Goal: Information Seeking & Learning: Check status

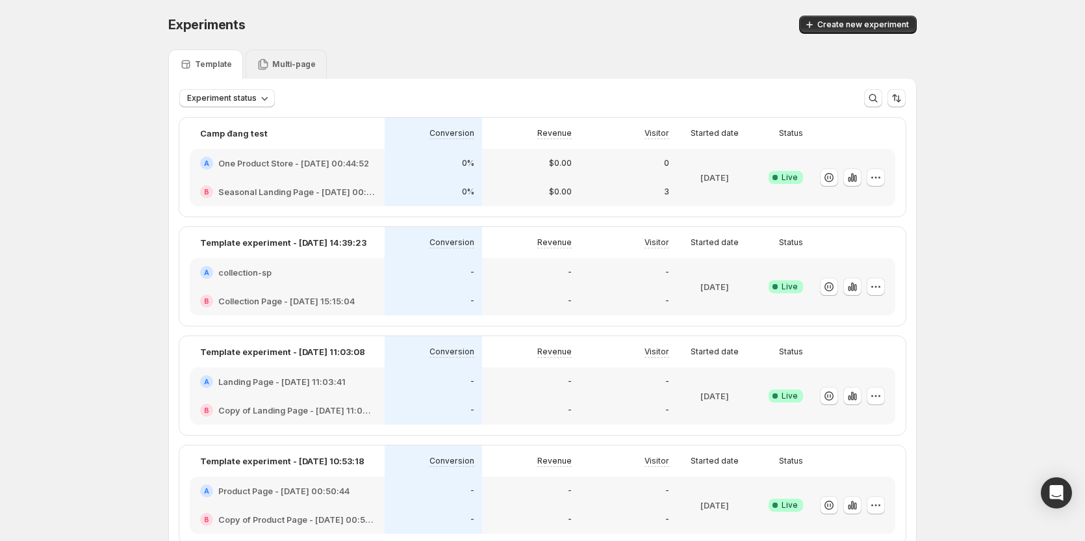
click at [295, 62] on p "Multi-page" at bounding box center [294, 64] width 44 height 10
click at [295, 68] on p "Multi-page" at bounding box center [294, 64] width 44 height 10
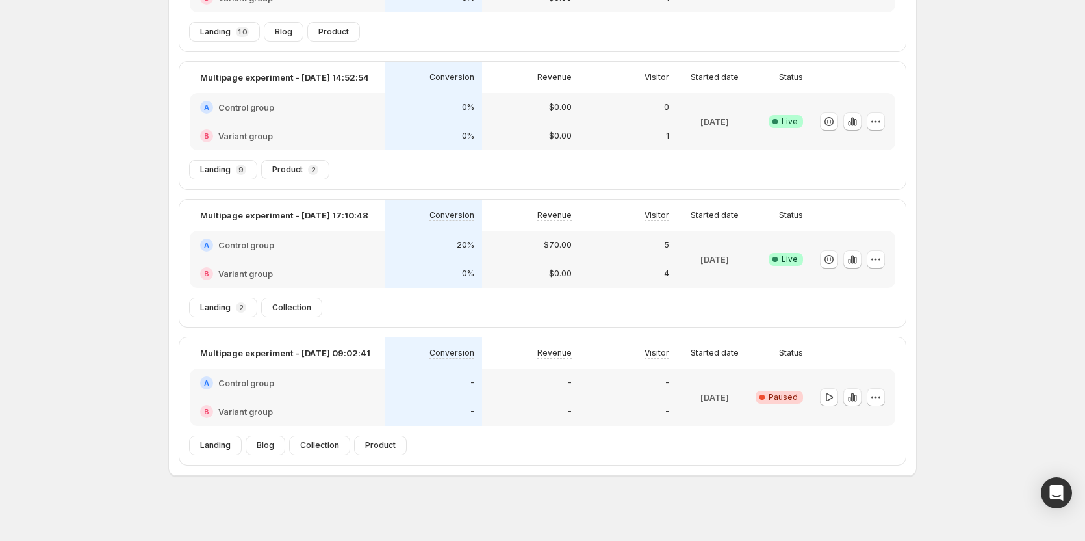
scroll to position [199, 0]
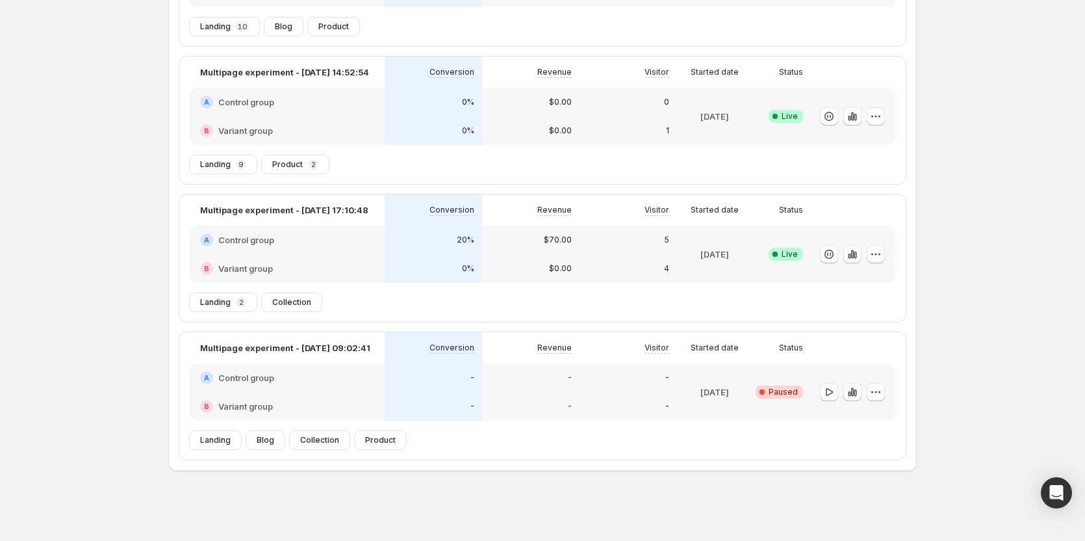
click at [854, 255] on icon "button" at bounding box center [852, 254] width 3 height 8
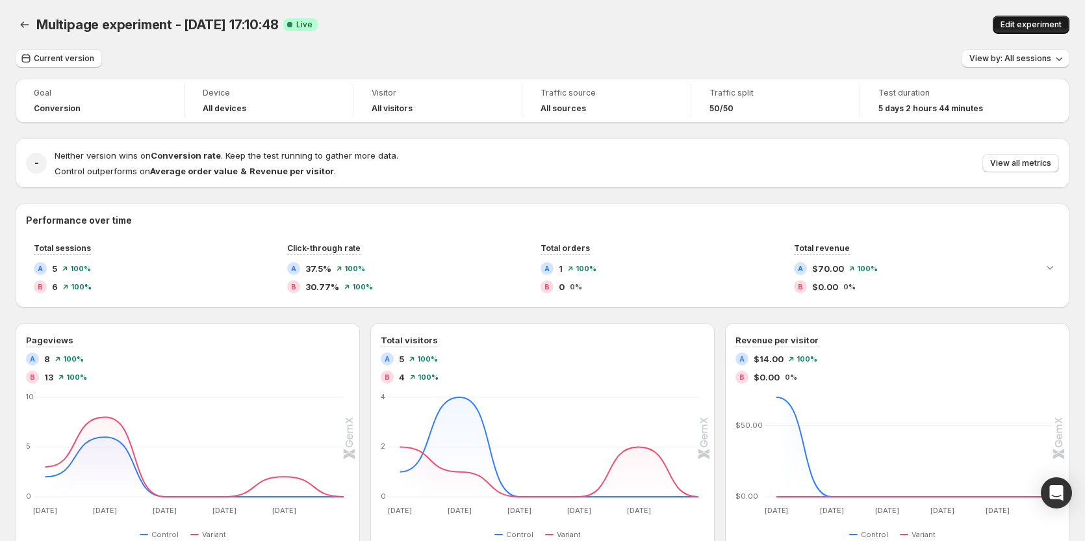
click at [1029, 21] on span "Edit experiment" at bounding box center [1031, 24] width 61 height 10
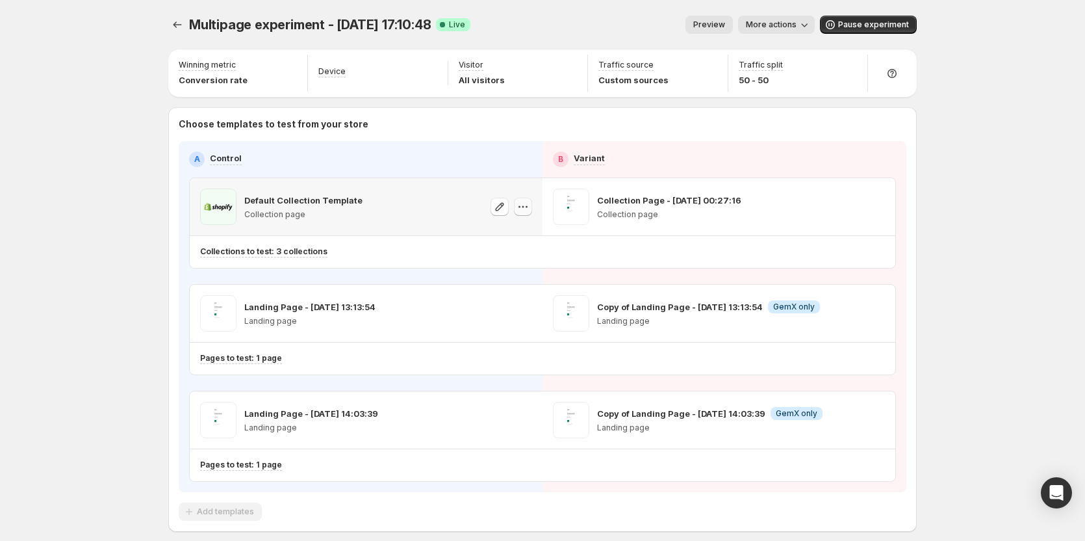
click at [517, 203] on button "button" at bounding box center [523, 207] width 18 height 18
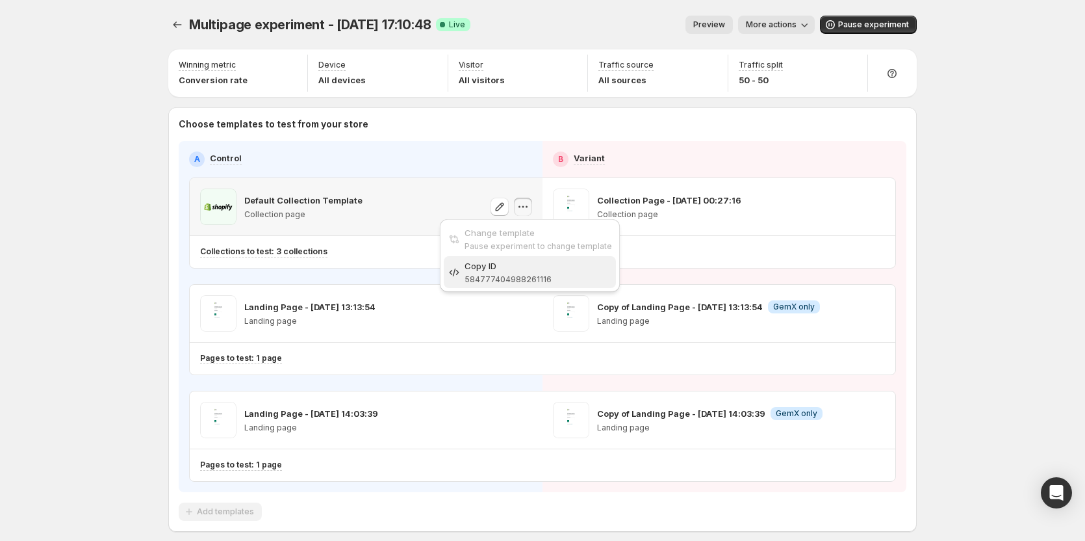
click at [502, 275] on span "584777404988261116" at bounding box center [508, 279] width 87 height 10
click at [527, 206] on icon "button" at bounding box center [523, 206] width 13 height 13
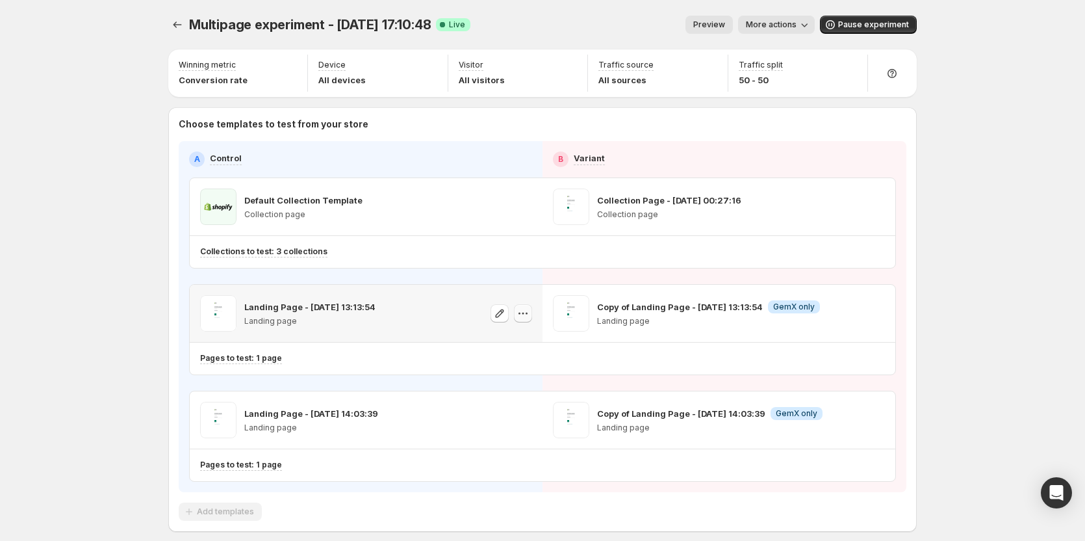
click at [527, 316] on icon "button" at bounding box center [523, 313] width 13 height 13
click at [532, 393] on button "Copy ID 584778164341834492" at bounding box center [530, 379] width 172 height 32
click at [527, 303] on div at bounding box center [512, 313] width 42 height 36
click at [524, 314] on icon "button" at bounding box center [523, 314] width 2 height 2
click at [517, 379] on span "Copy ID 584778164341834492" at bounding box center [539, 379] width 148 height 26
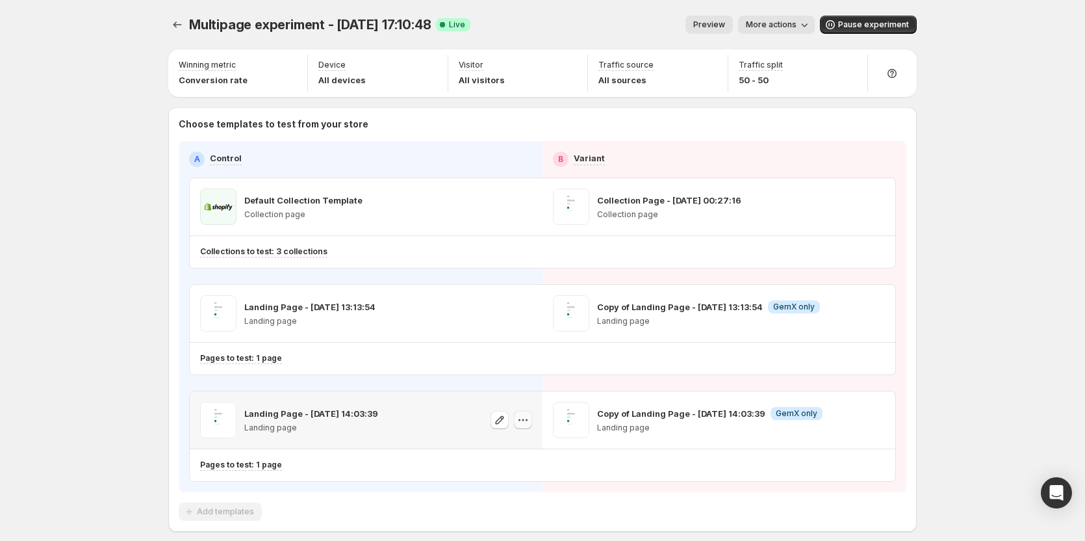
click at [520, 420] on icon "button" at bounding box center [523, 419] width 13 height 13
click at [472, 483] on div "Copy ID" at bounding box center [539, 478] width 148 height 13
click at [793, 29] on span "More actions" at bounding box center [771, 24] width 51 height 10
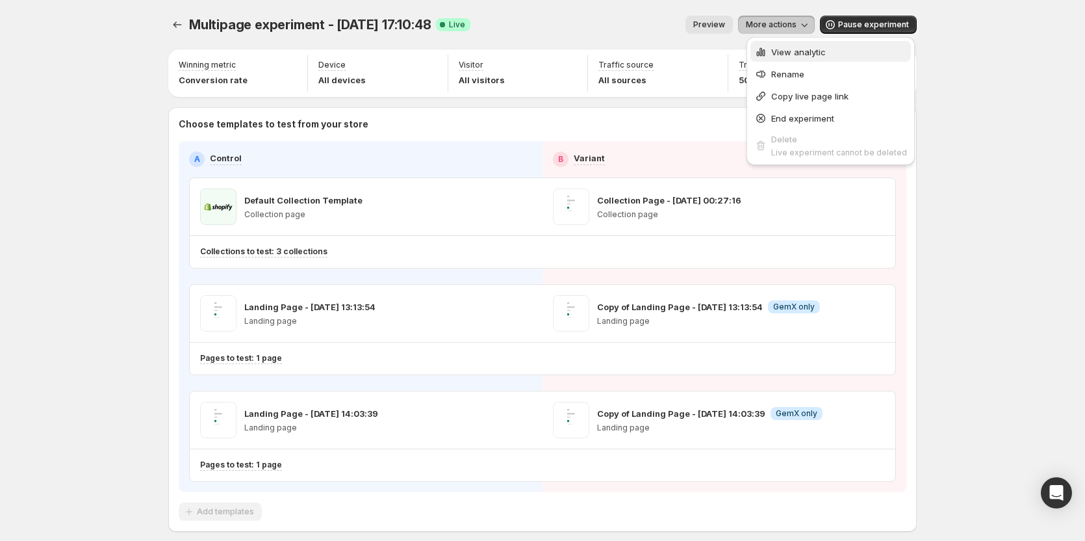
click at [780, 53] on span "View analytic" at bounding box center [798, 52] width 55 height 10
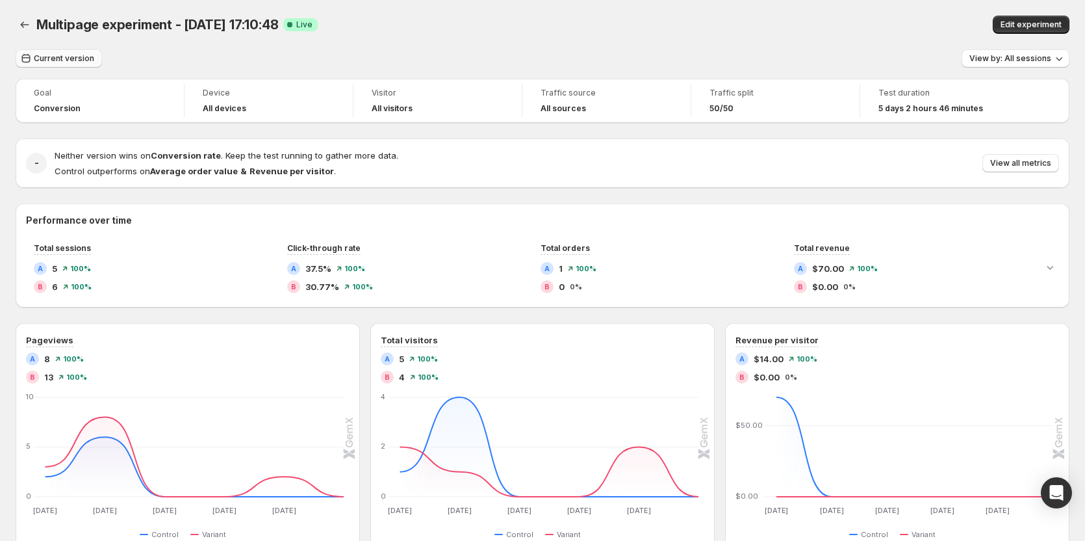
click at [68, 63] on span "Current version" at bounding box center [64, 58] width 60 height 10
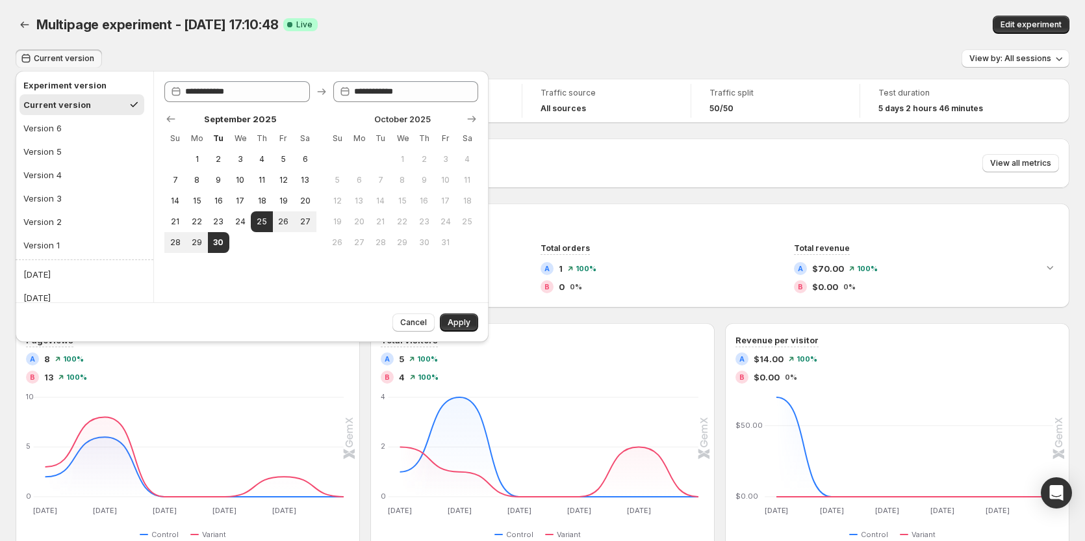
click at [518, 32] on div "Multipage experiment - [DATE] 17:10:48 Success Complete Live" at bounding box center [342, 25] width 612 height 18
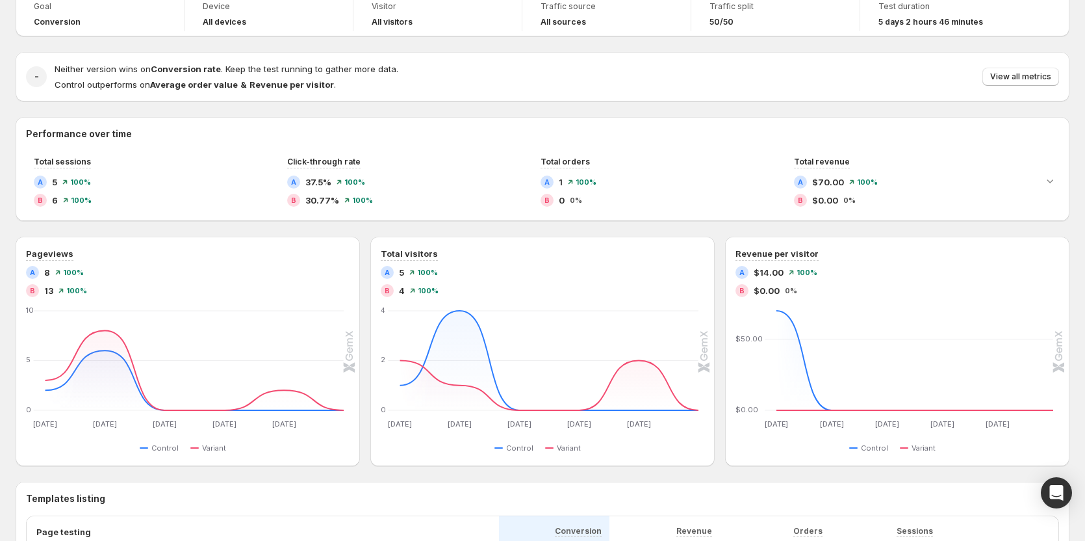
scroll to position [65, 0]
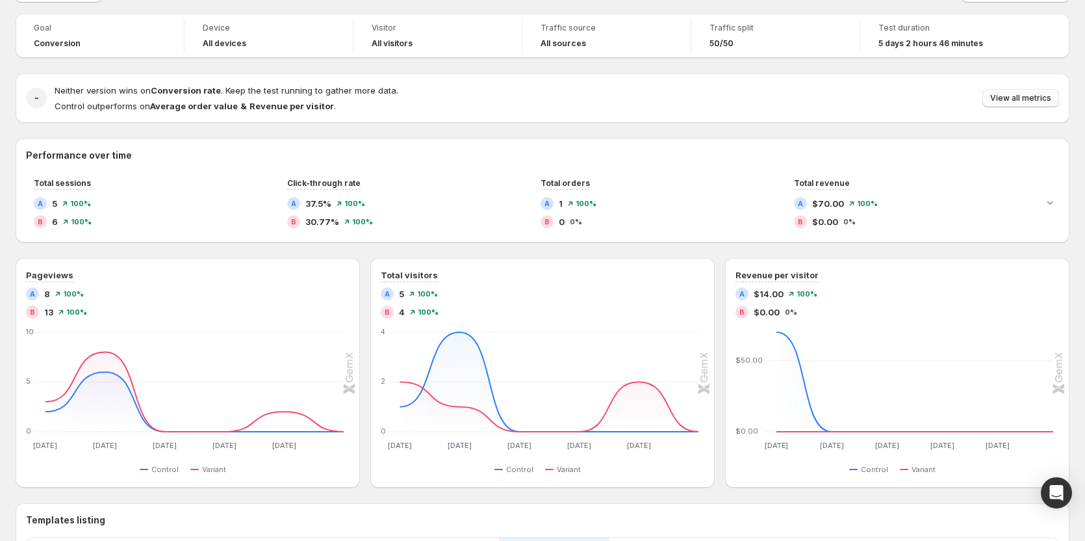
click at [1013, 102] on span "View all metrics" at bounding box center [1020, 98] width 61 height 10
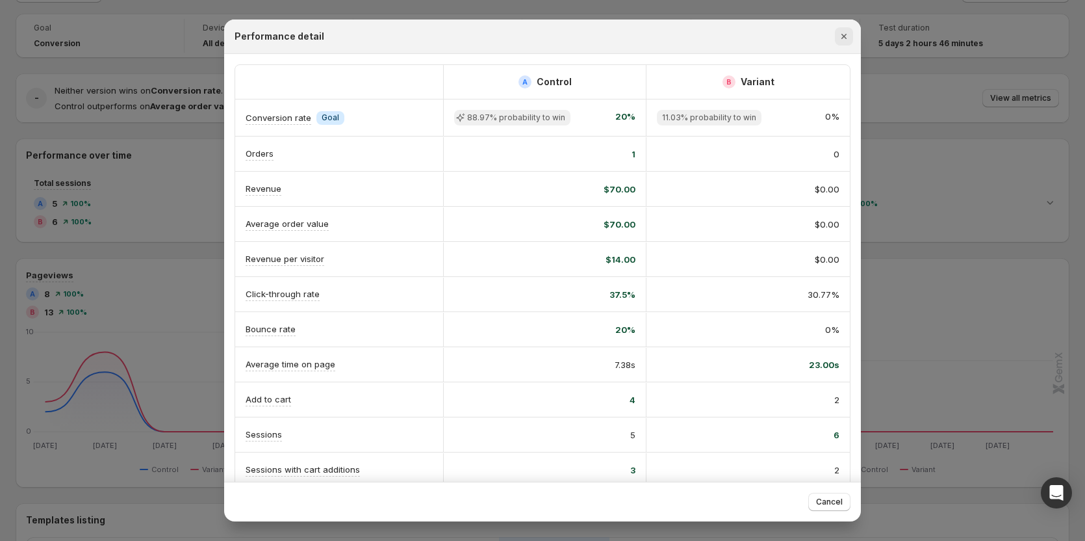
click at [844, 44] on button "Close" at bounding box center [844, 36] width 18 height 18
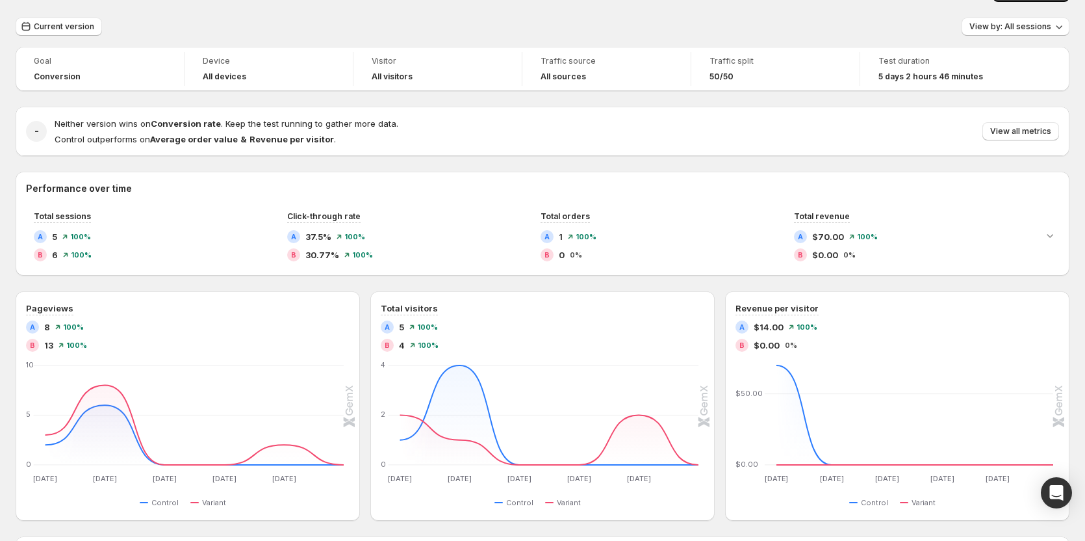
scroll to position [0, 0]
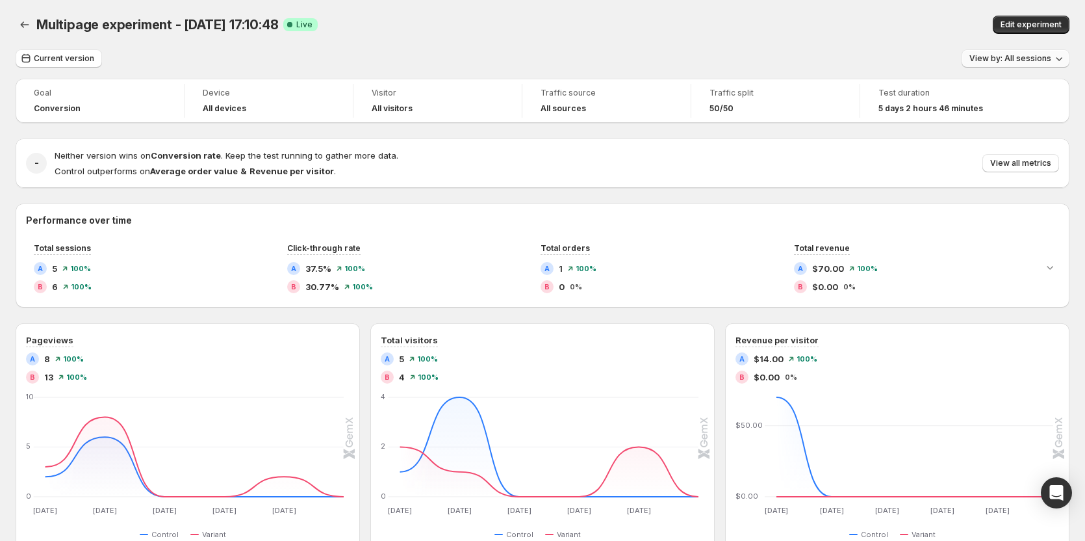
click at [1020, 51] on button "View by: All sessions" at bounding box center [1016, 58] width 108 height 18
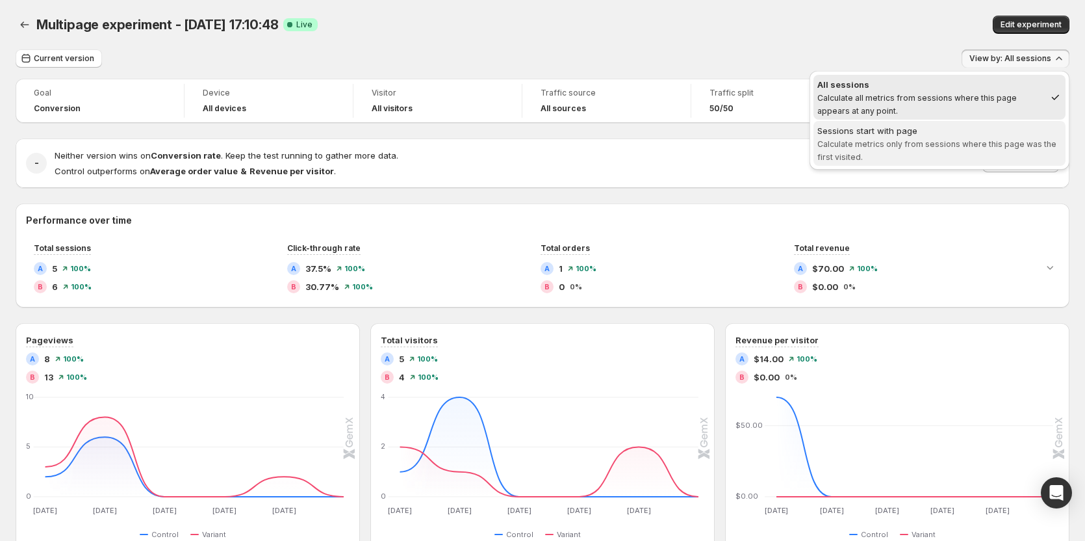
click at [940, 148] on span "Calculate metrics only from sessions where this page was the first visited." at bounding box center [937, 150] width 239 height 23
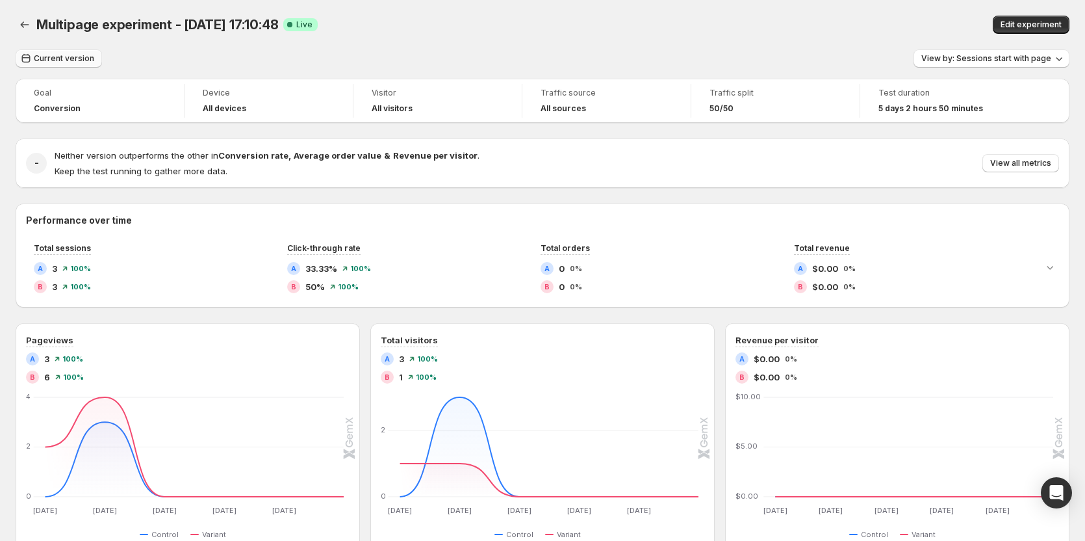
click at [97, 63] on button "Current version" at bounding box center [59, 58] width 86 height 18
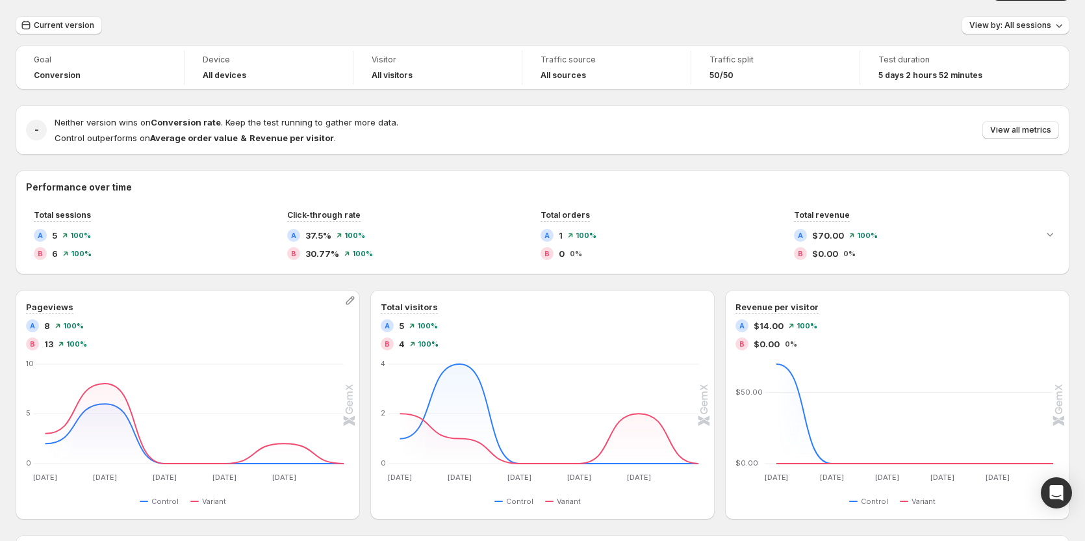
scroll to position [65, 0]
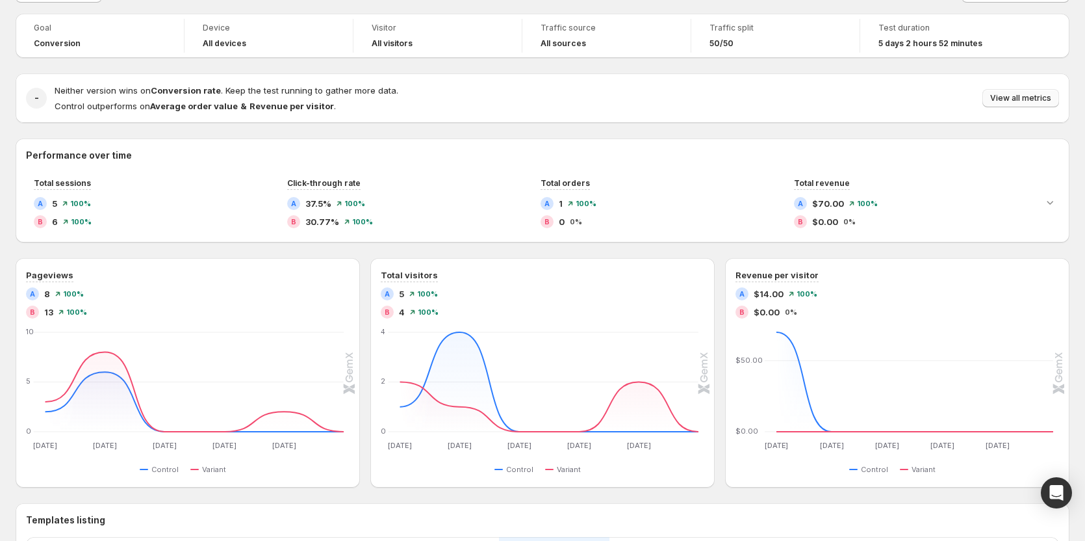
click at [1020, 101] on span "View all metrics" at bounding box center [1020, 98] width 61 height 10
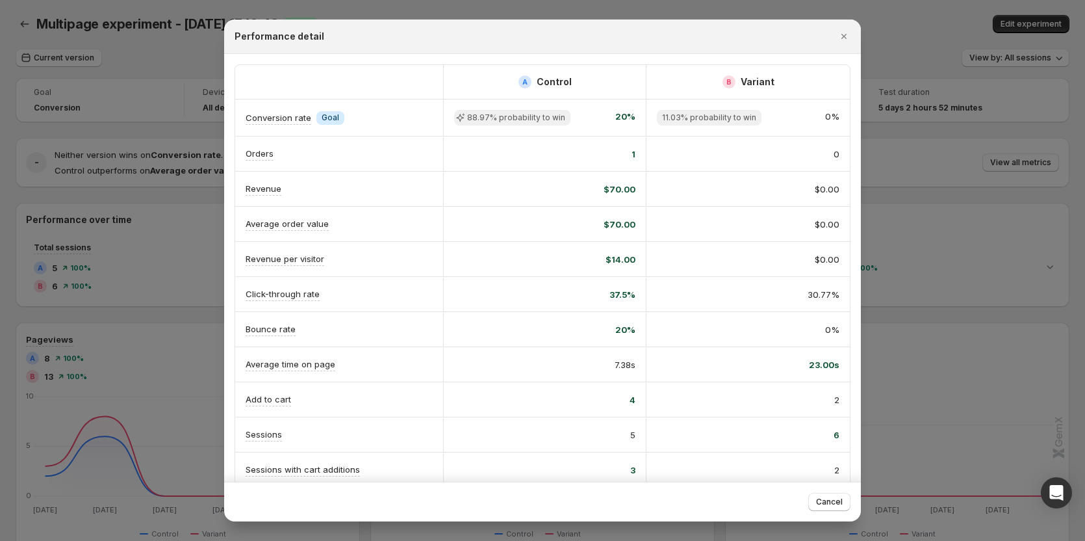
scroll to position [0, 0]
click at [838, 36] on icon "Close" at bounding box center [844, 36] width 13 height 13
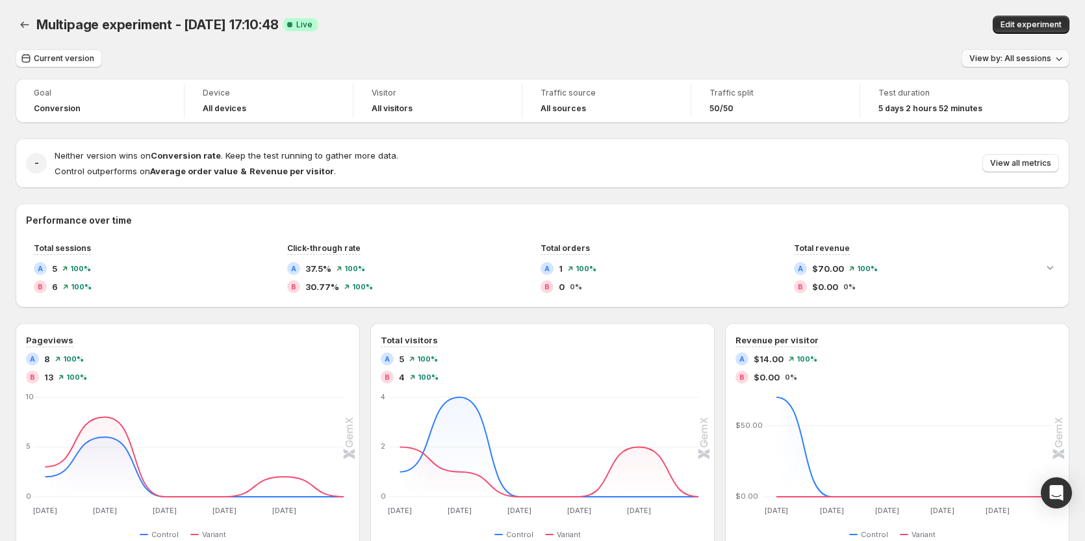
click at [1011, 58] on span "View by: All sessions" at bounding box center [1011, 58] width 82 height 10
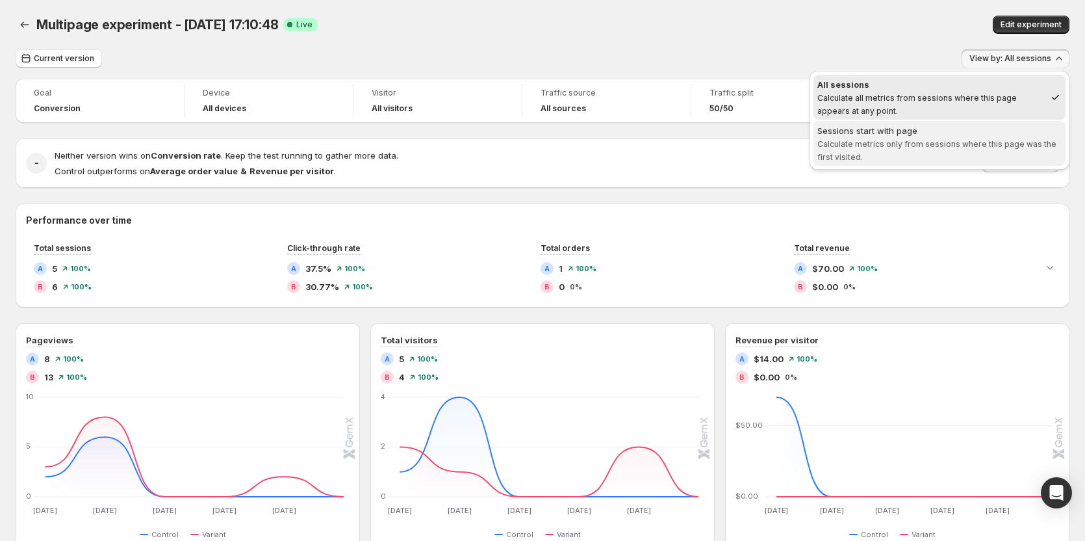
click at [946, 143] on span "Calculate metrics only from sessions where this page was the first visited." at bounding box center [937, 150] width 239 height 23
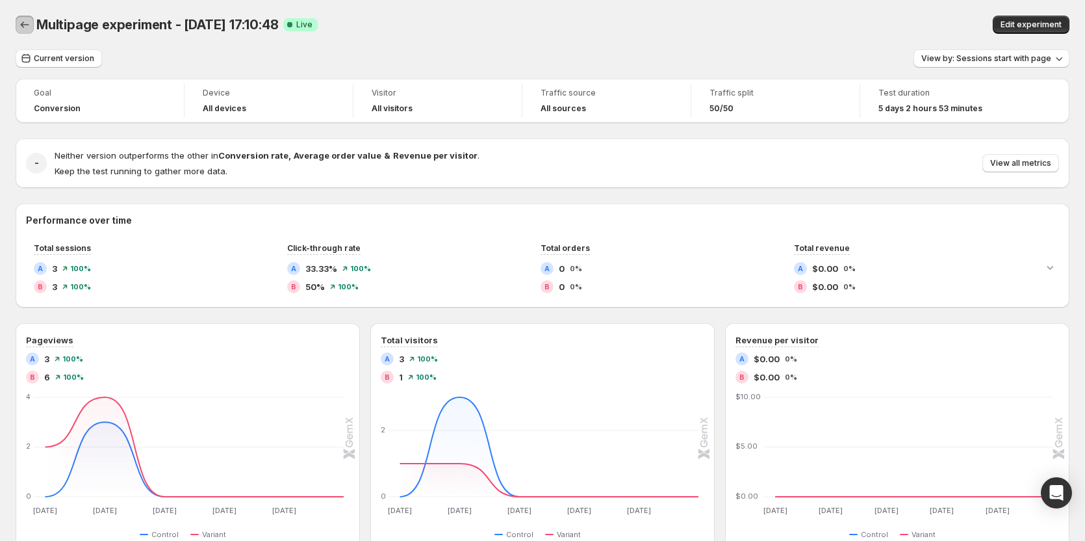
click at [27, 25] on icon "Back" at bounding box center [24, 24] width 13 height 13
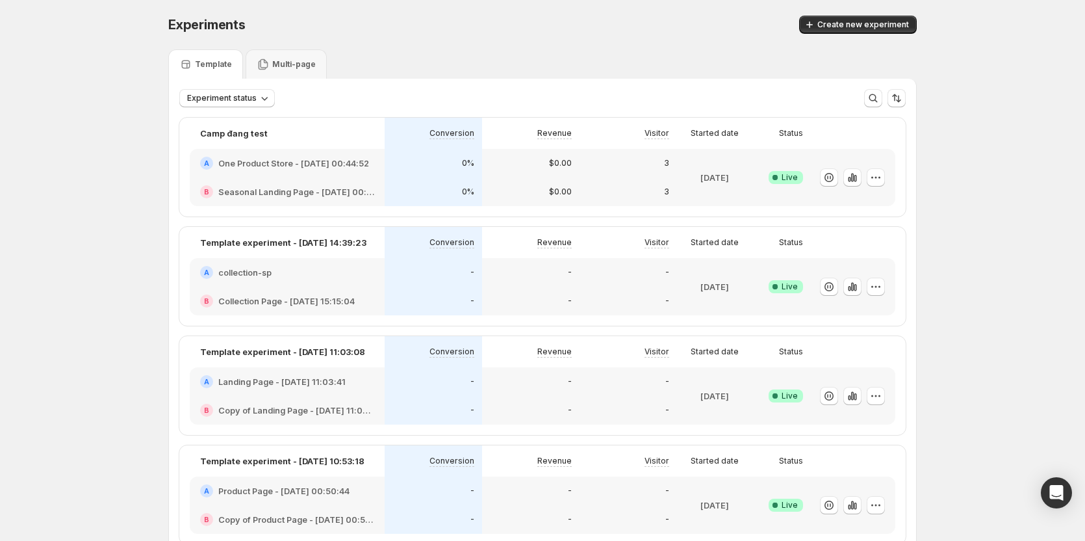
click at [225, 68] on p "Template" at bounding box center [213, 64] width 37 height 10
click at [851, 181] on icon "button" at bounding box center [849, 179] width 3 height 5
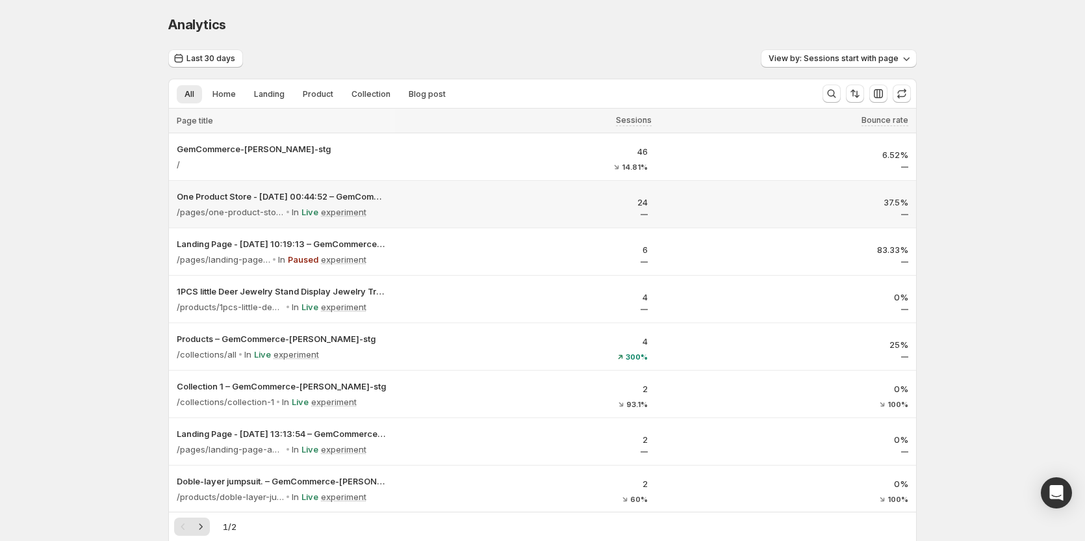
click at [500, 208] on p "24" at bounding box center [525, 202] width 245 height 13
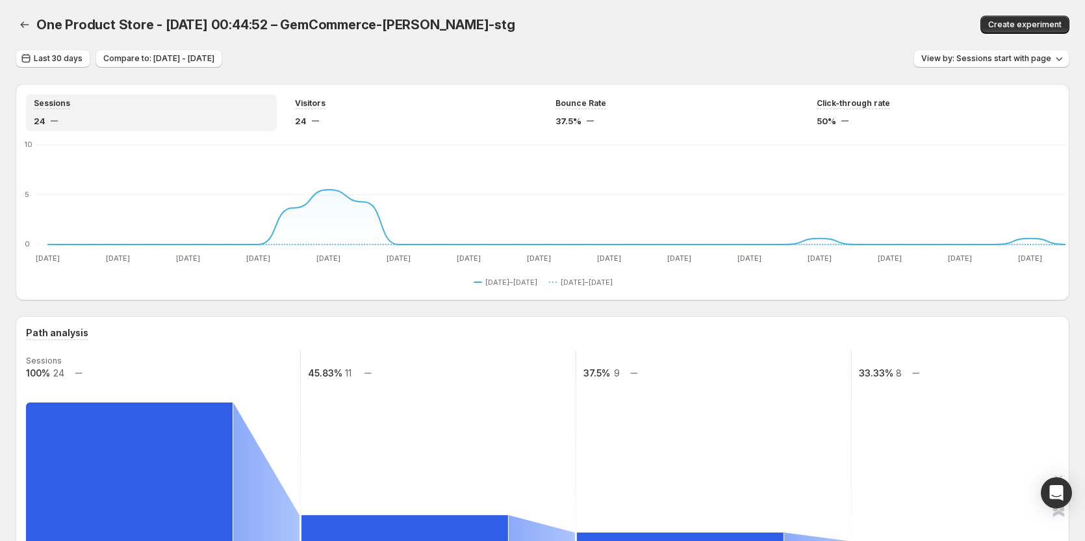
click at [33, 25] on button "button" at bounding box center [25, 25] width 18 height 18
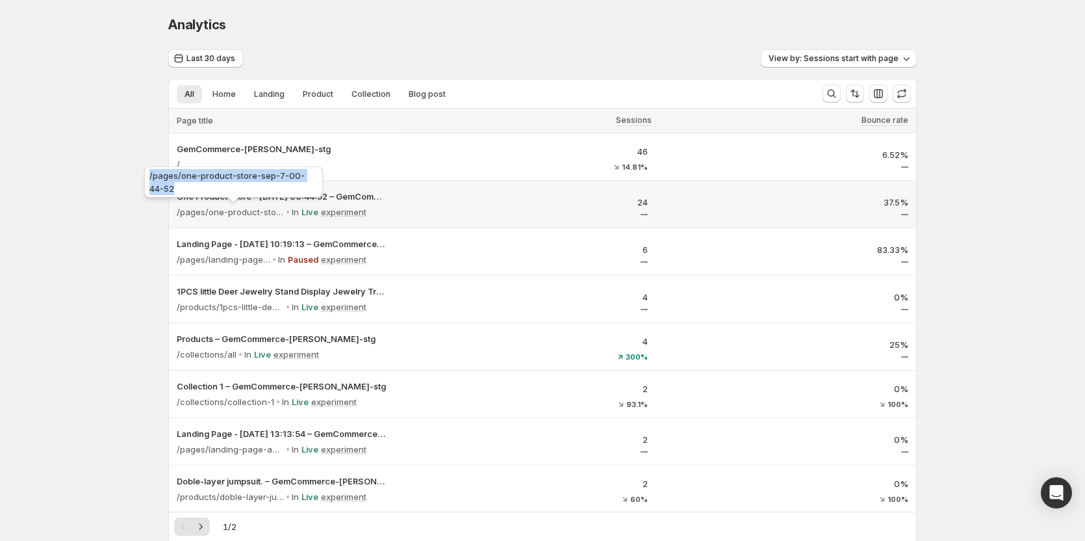
copy span "/pages/one-product-store-sep-7-00-44-52"
drag, startPoint x: 238, startPoint y: 187, endPoint x: 146, endPoint y: 170, distance: 93.1
click at [146, 170] on div "/pages/one-product-store-sep-7-00-44-52" at bounding box center [234, 185] width 184 height 42
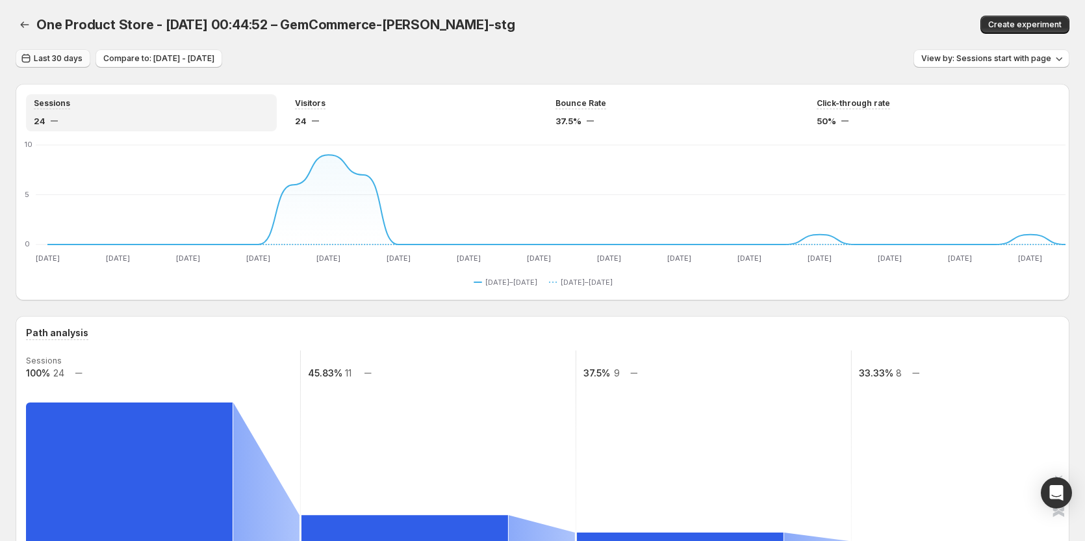
click at [49, 65] on button "Last 30 days" at bounding box center [53, 58] width 75 height 18
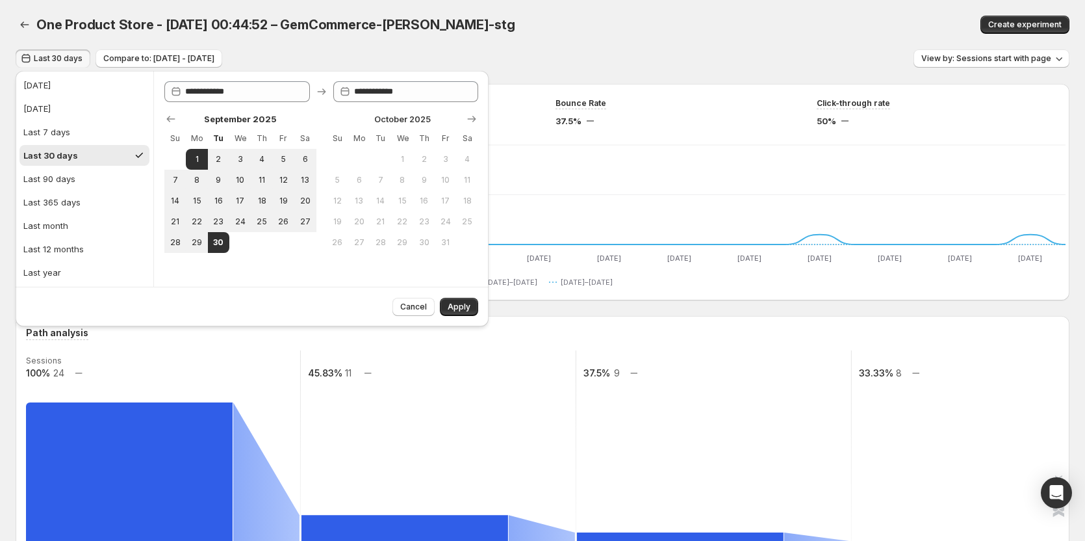
click at [49, 65] on button "Last 30 days" at bounding box center [53, 58] width 75 height 18
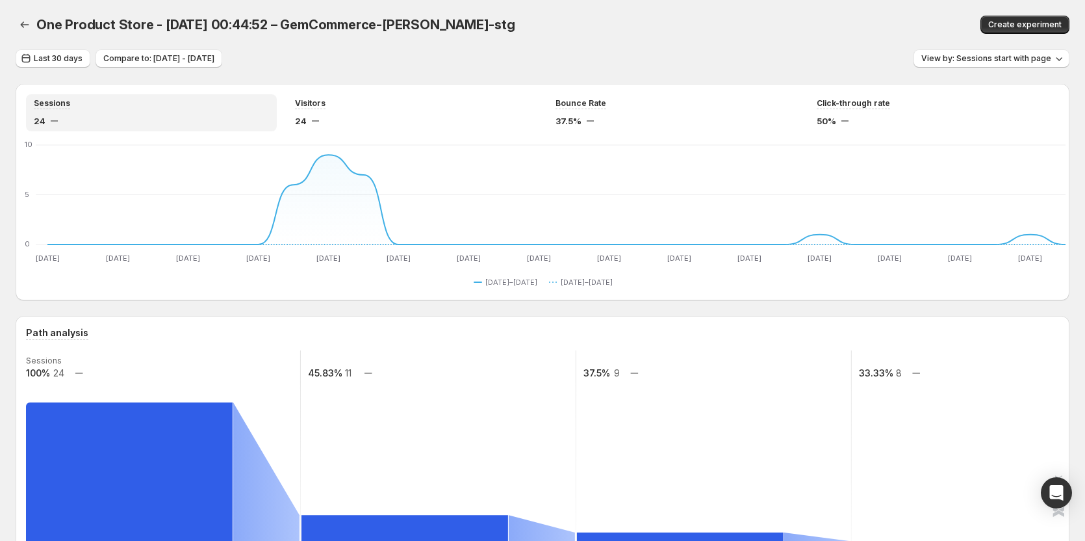
click at [804, 62] on div "Last 30 days Compare to: [DATE] - [DATE] View by: Sessions start with page" at bounding box center [543, 58] width 1054 height 19
click at [957, 59] on span "View by: Sessions start with page" at bounding box center [986, 58] width 130 height 10
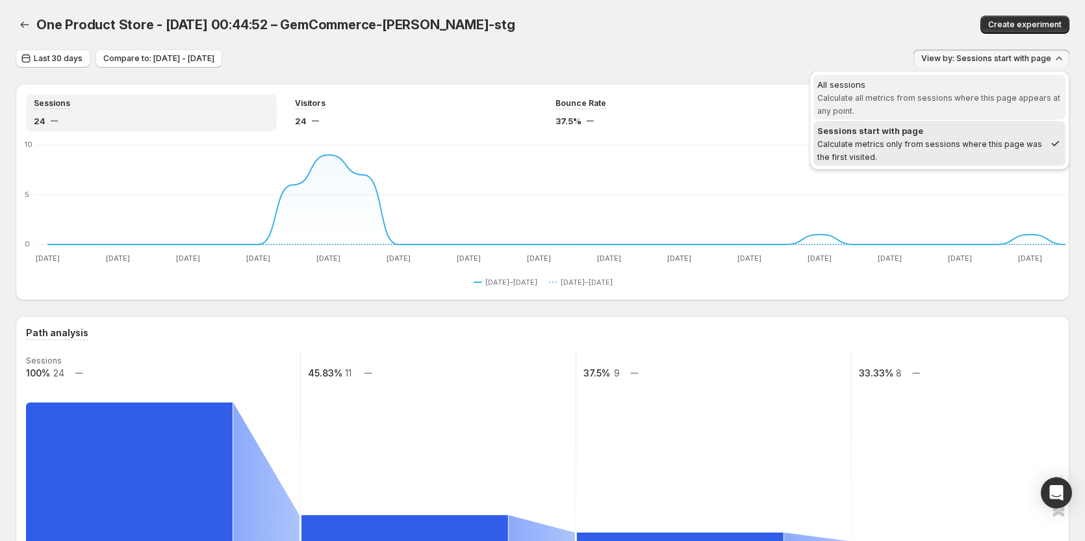
click at [934, 107] on span "All sessions Calculate all metrics from sessions where this page appears at any…" at bounding box center [940, 97] width 244 height 39
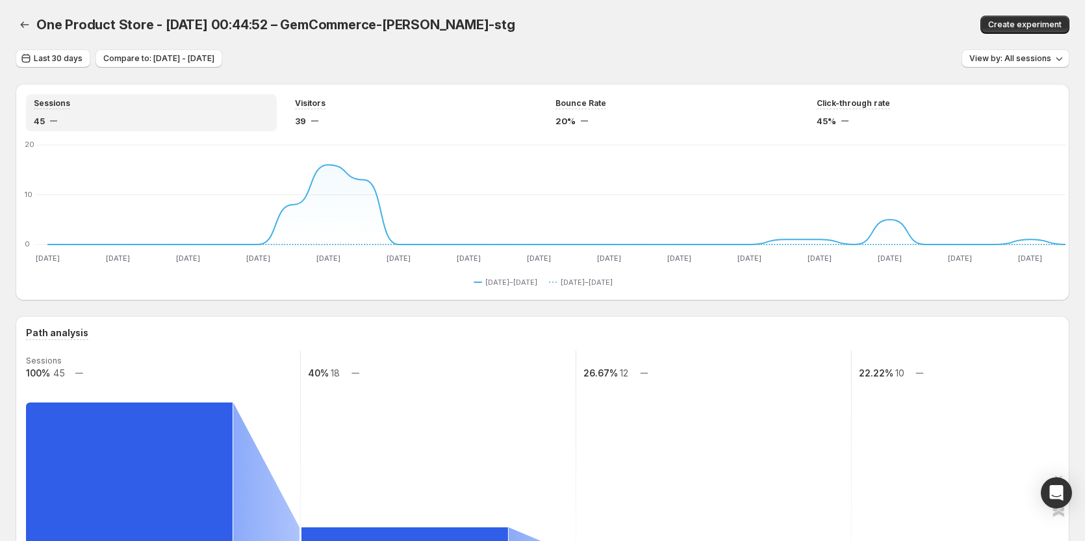
click at [806, 61] on div "Last 30 days Compare to: Aug 02, 2025 - Aug 31, 2025 View by: All sessions" at bounding box center [543, 58] width 1054 height 19
click at [1017, 54] on span "View by: All sessions" at bounding box center [1011, 58] width 82 height 10
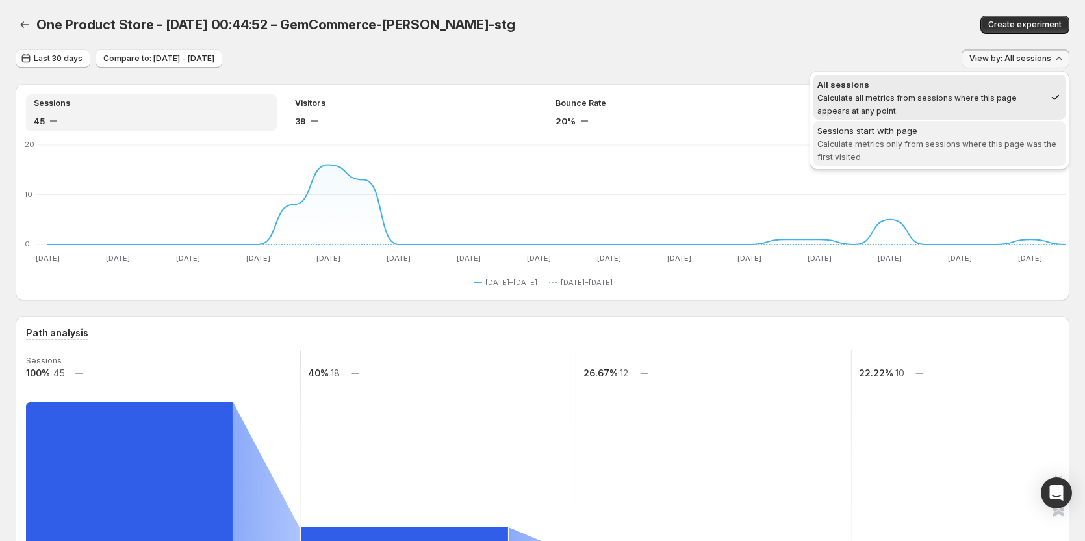
click at [974, 132] on div "Sessions start with page" at bounding box center [940, 130] width 244 height 13
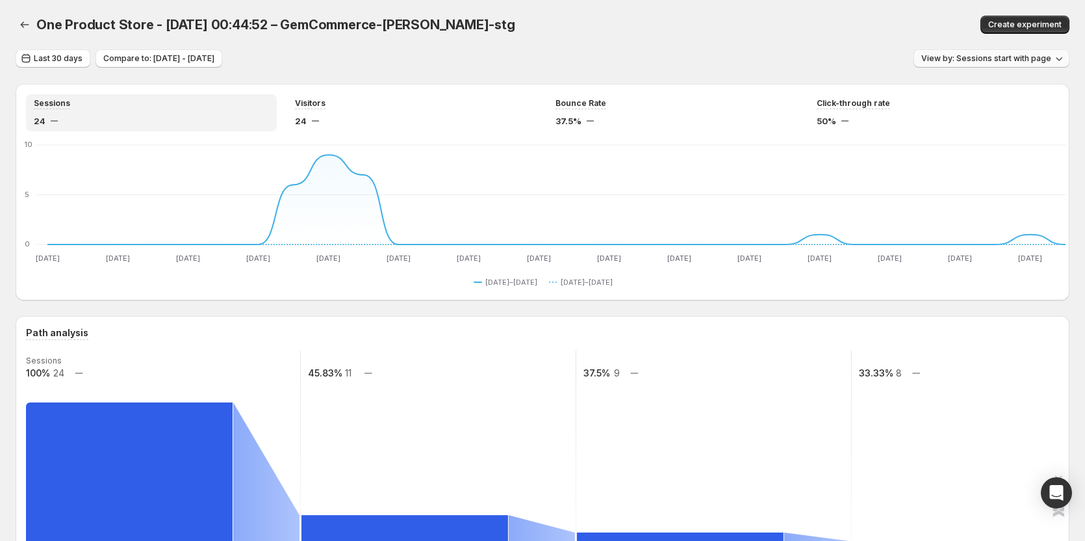
click at [978, 59] on span "View by: Sessions start with page" at bounding box center [986, 58] width 130 height 10
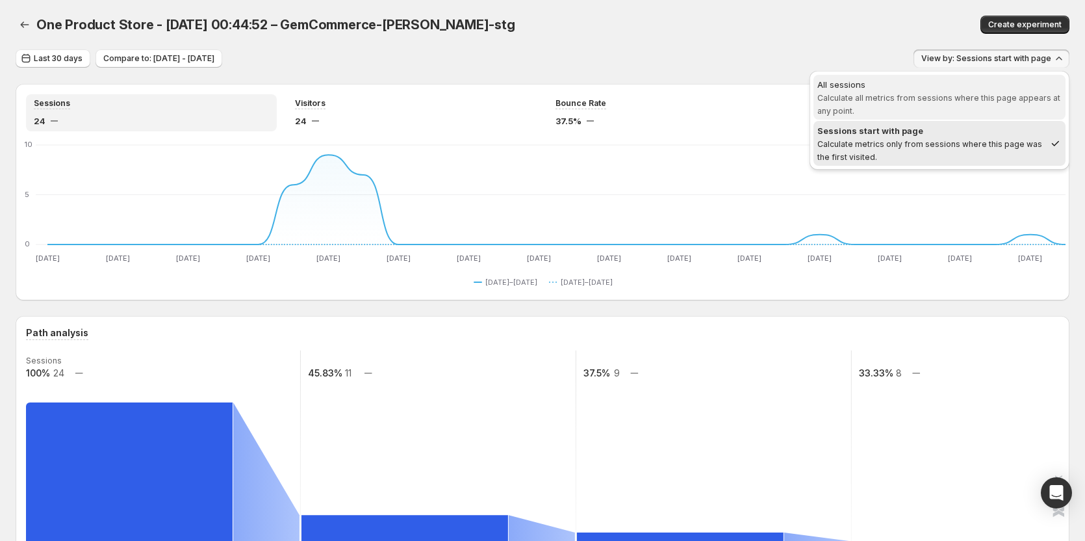
click at [934, 103] on span "All sessions Calculate all metrics from sessions where this page appears at any…" at bounding box center [940, 97] width 244 height 39
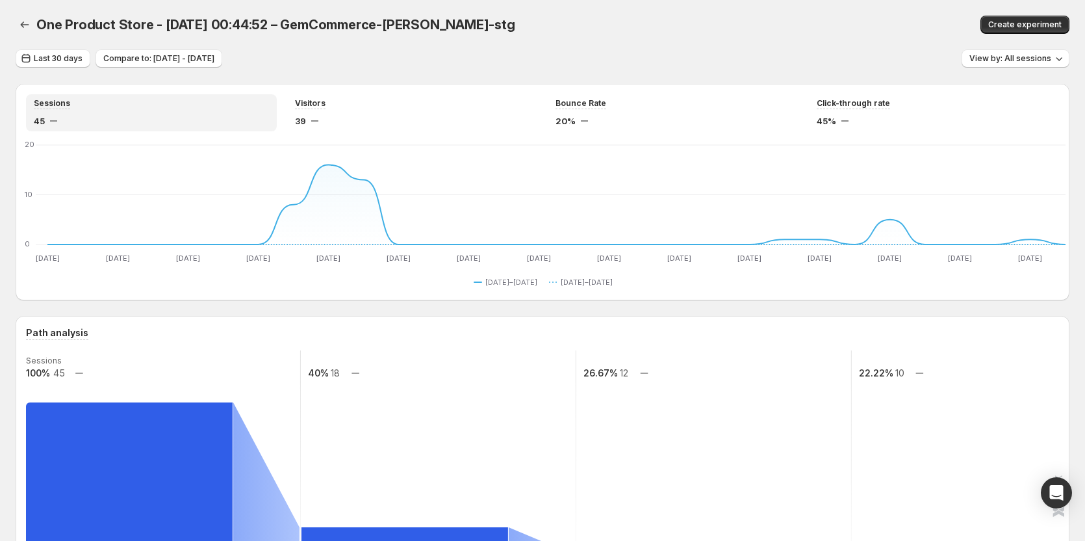
click at [720, 36] on div "One Product Store - Sep 7, 00:44:52 – GemCommerce-sandy-stg. This page is ready…" at bounding box center [543, 24] width 1054 height 49
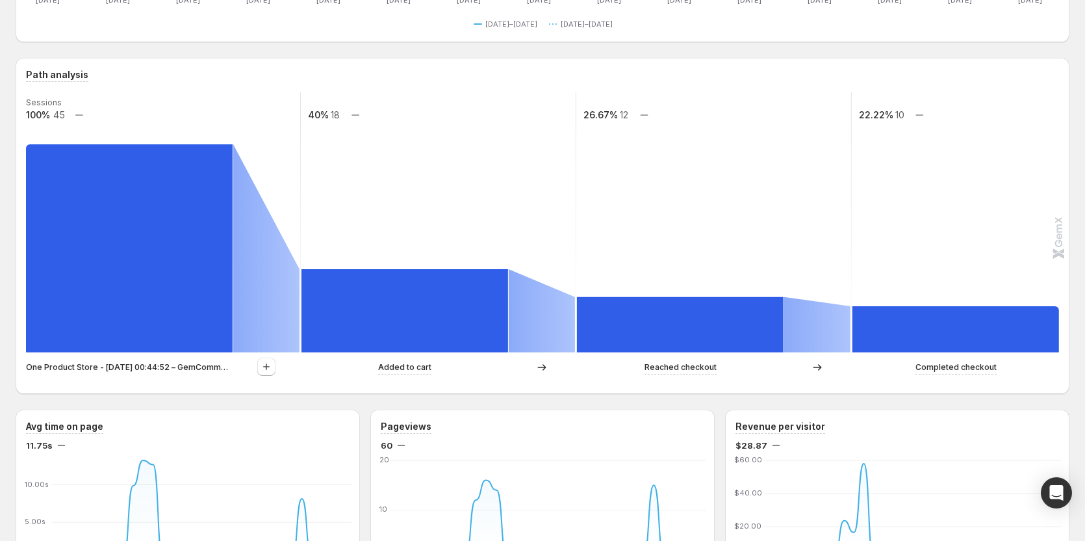
scroll to position [260, 0]
